Goal: Transaction & Acquisition: Purchase product/service

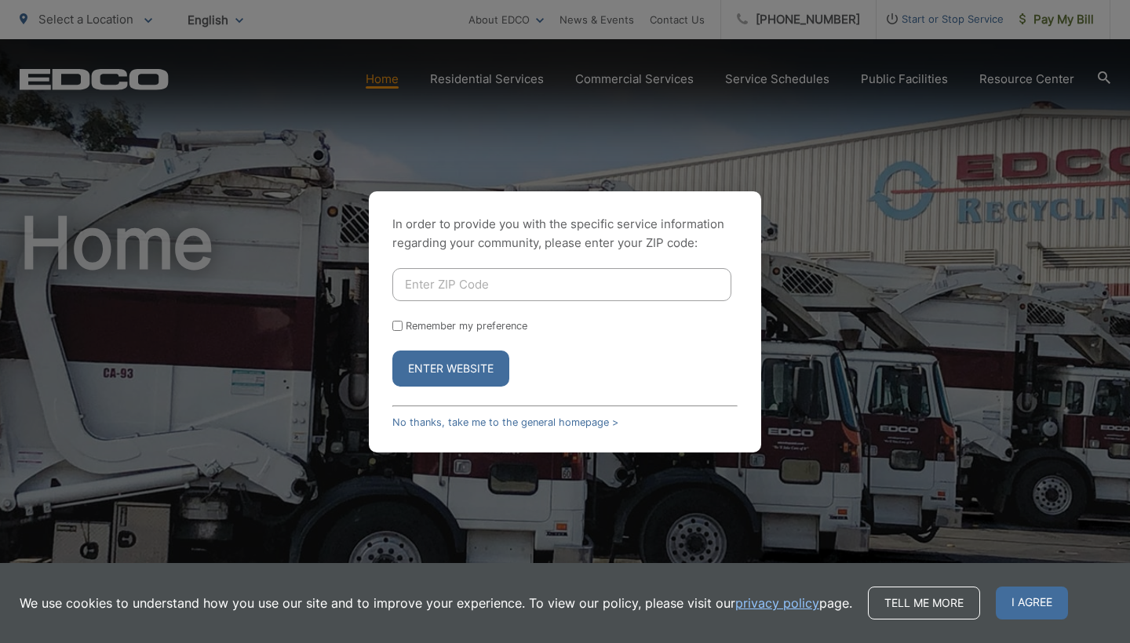
click at [466, 290] on input "Enter ZIP Code" at bounding box center [561, 284] width 339 height 33
type input "92083"
click at [439, 369] on button "Enter Website" at bounding box center [450, 369] width 117 height 36
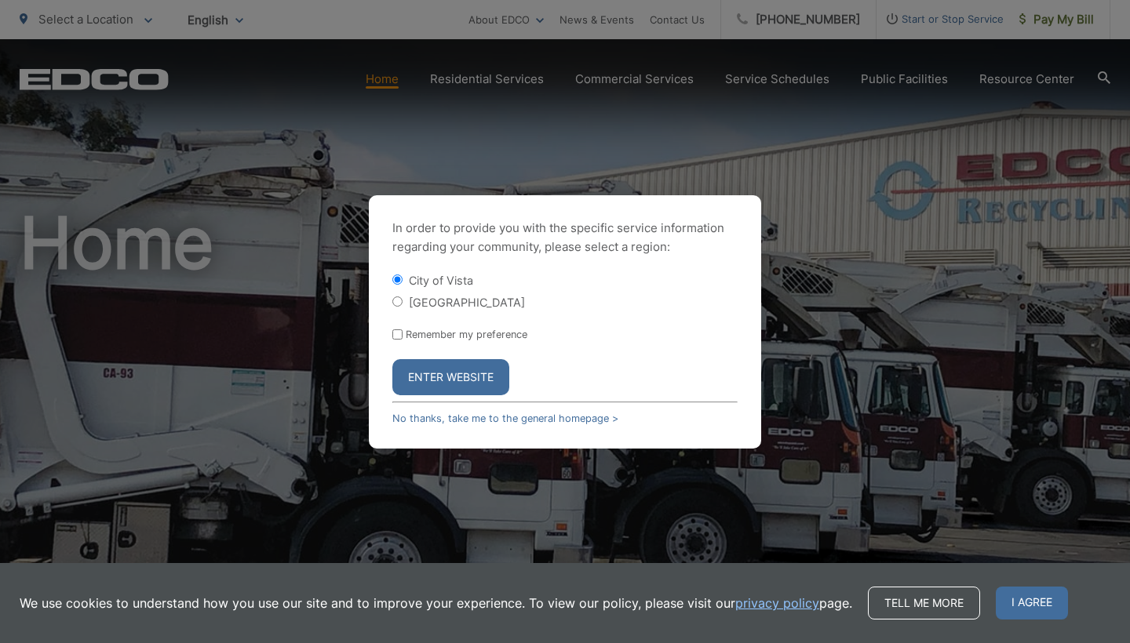
click at [440, 385] on button "Enter Website" at bounding box center [450, 377] width 117 height 36
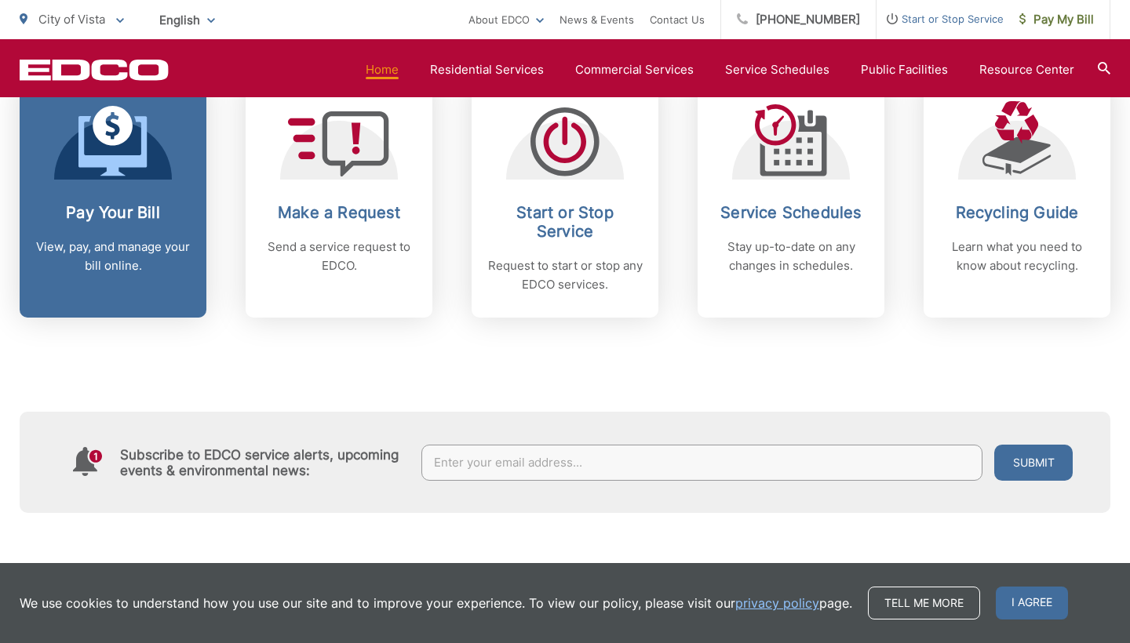
scroll to position [702, 0]
click at [90, 231] on div "Pay Your Bill View, pay, and manage your bill online." at bounding box center [112, 240] width 155 height 72
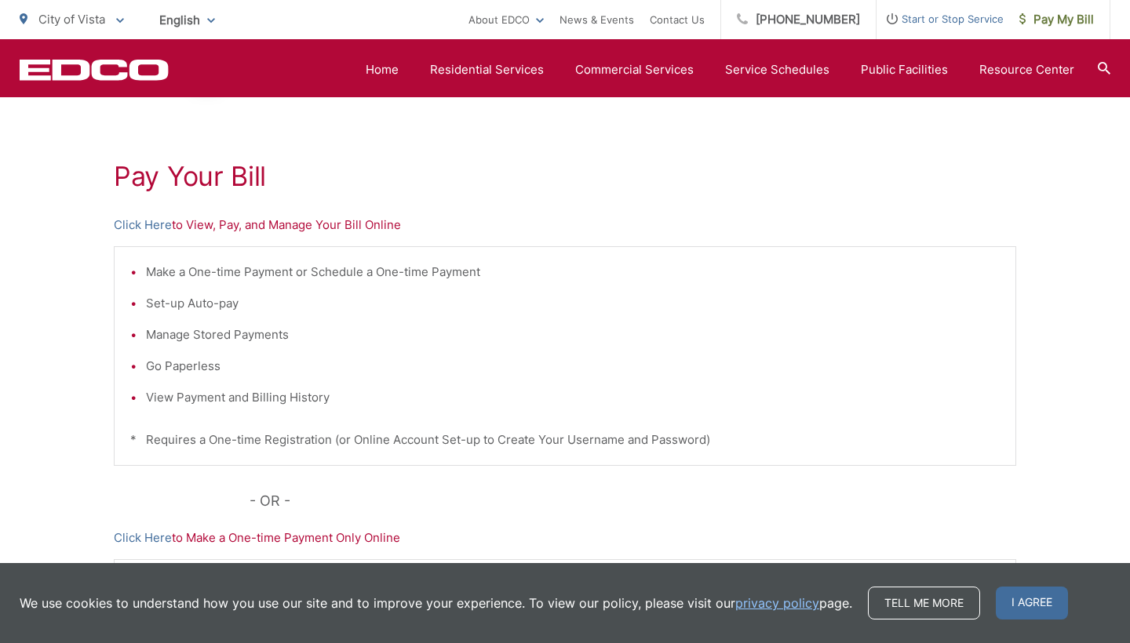
scroll to position [250, 0]
click at [133, 223] on link "Click Here" at bounding box center [143, 222] width 58 height 19
